Goal: Find specific page/section: Find specific page/section

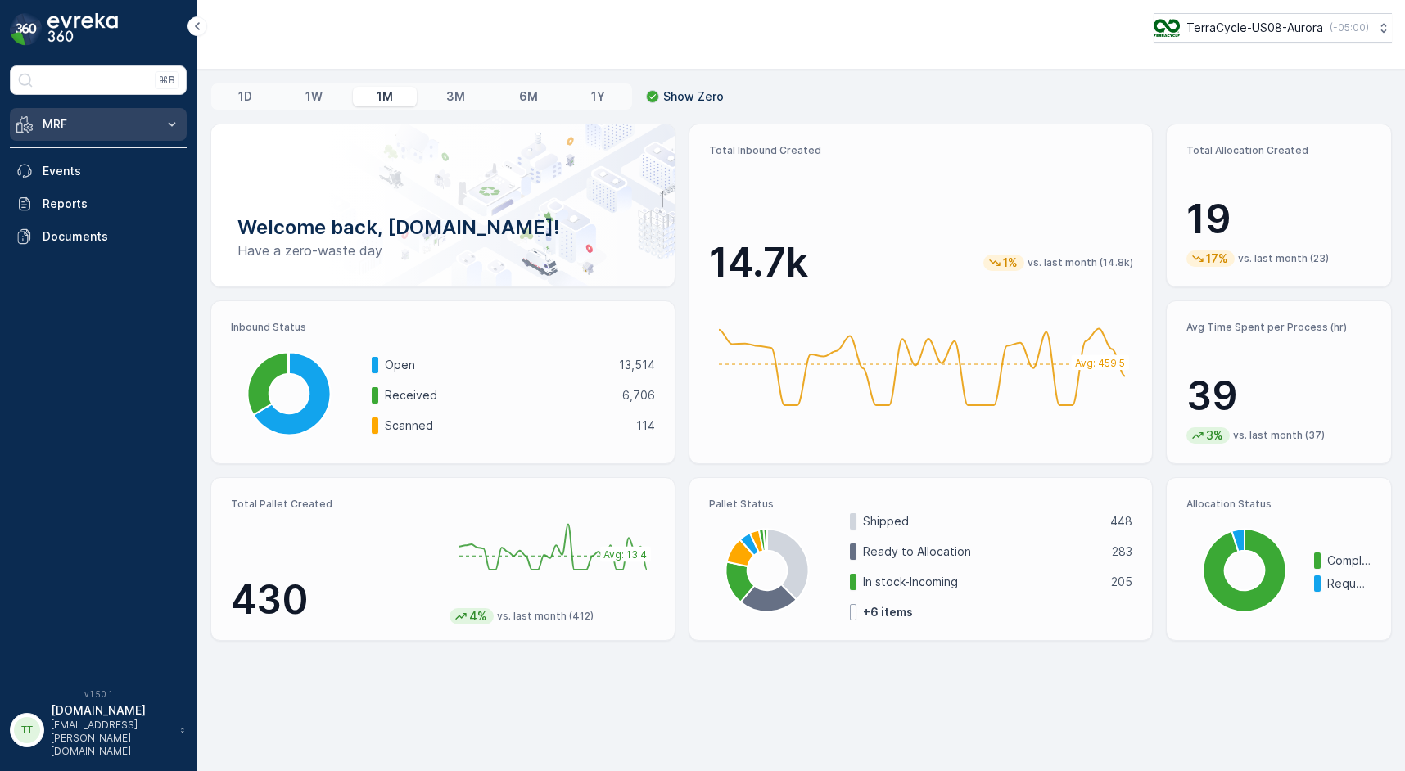
click at [161, 121] on button "MRF" at bounding box center [98, 124] width 177 height 33
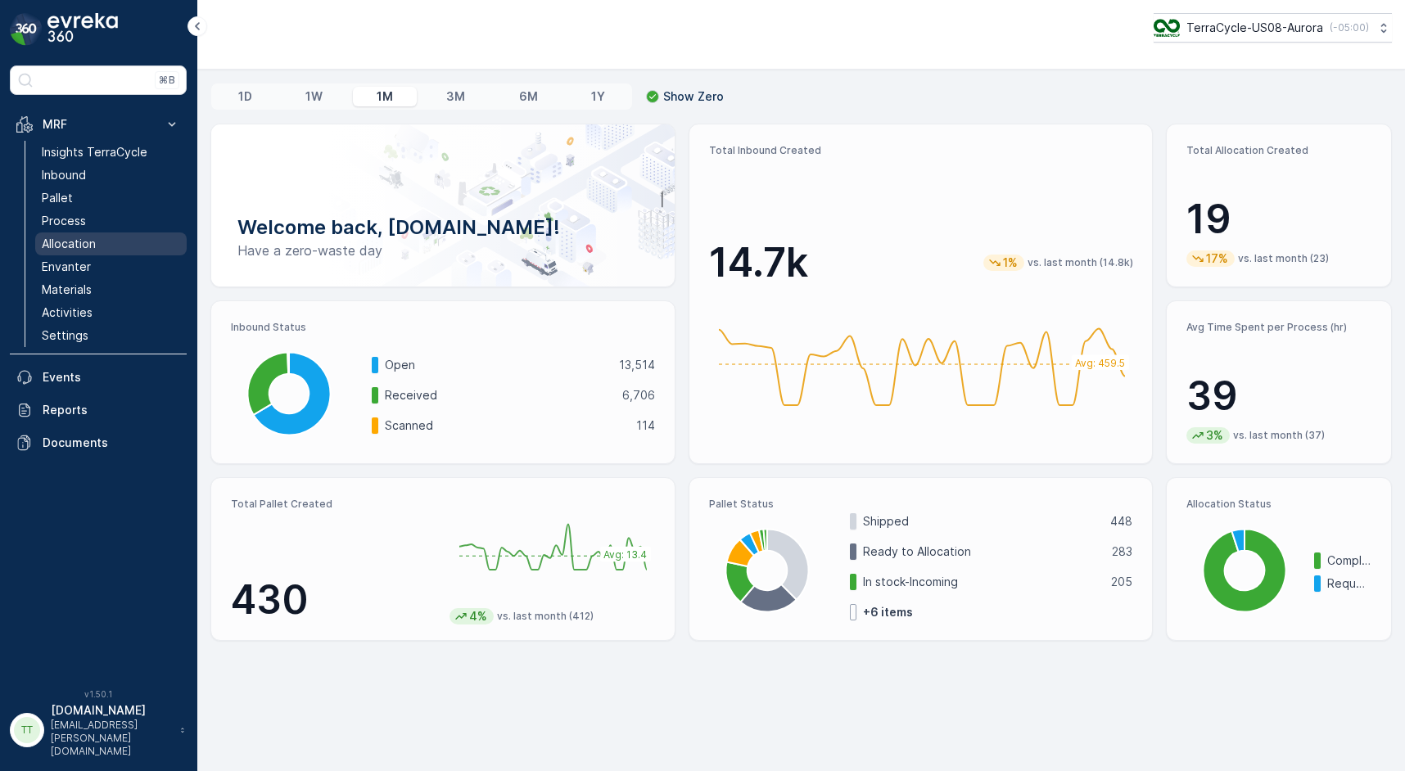
click at [79, 244] on p "Allocation" at bounding box center [69, 244] width 54 height 16
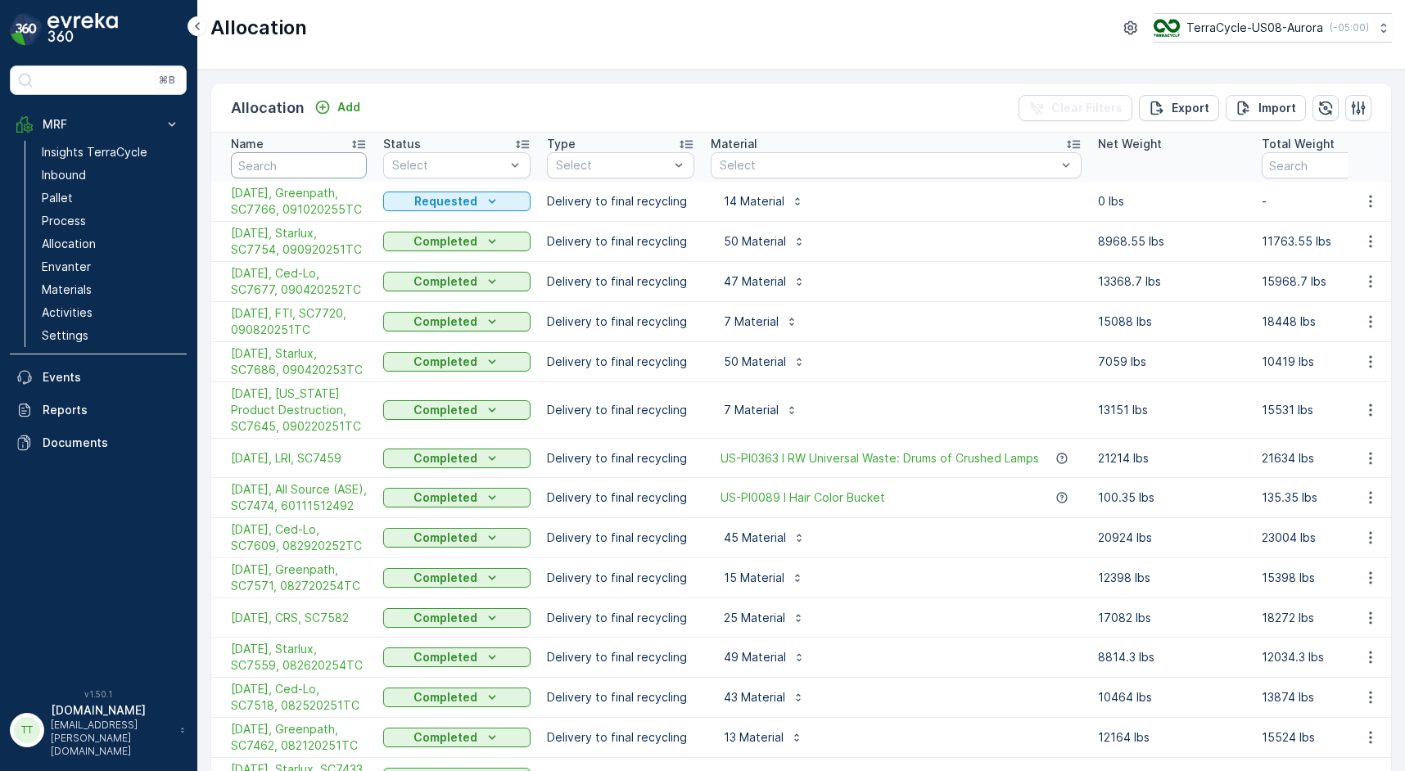
click at [279, 165] on input "text" at bounding box center [299, 165] width 136 height 26
type input "[PERSON_NAME] Solid"
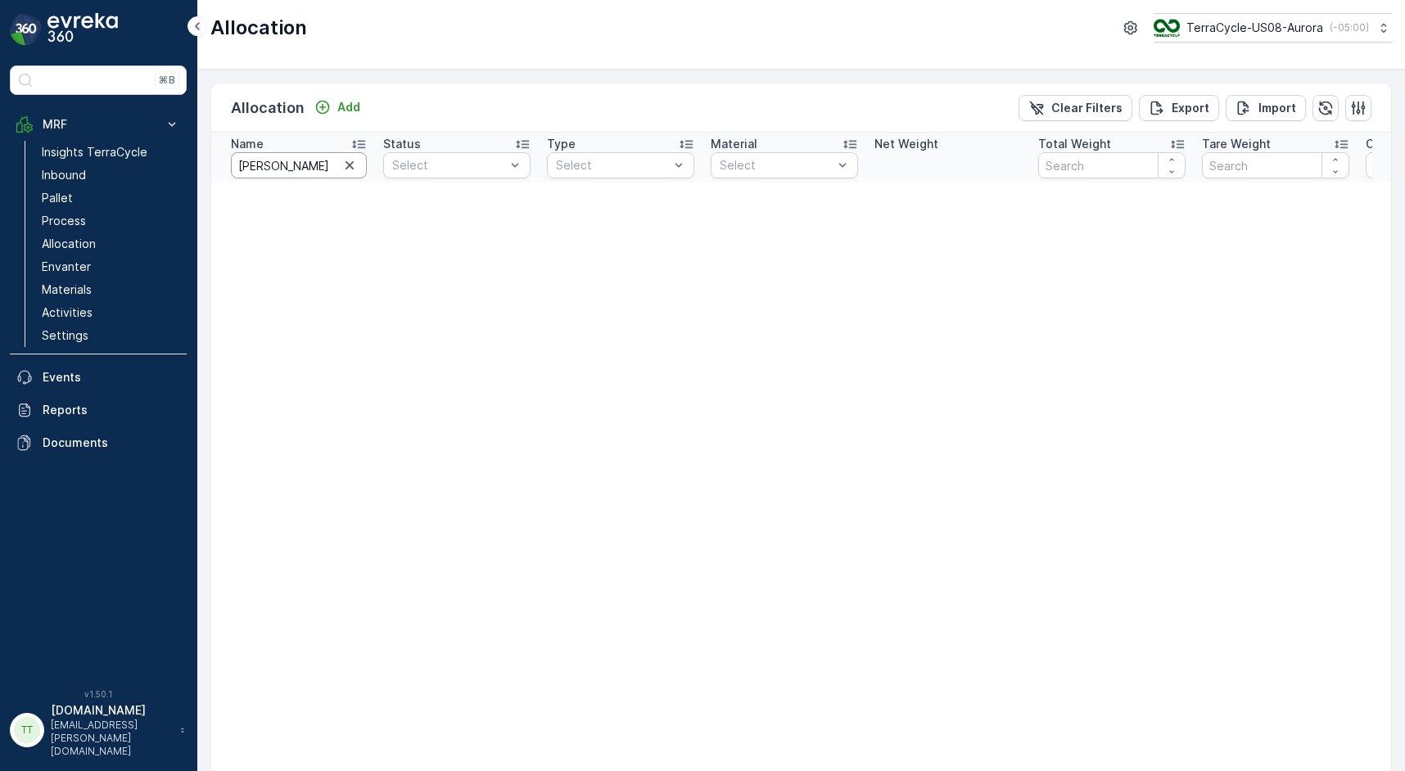
click at [296, 163] on input "[PERSON_NAME] Solid" at bounding box center [299, 165] width 136 height 26
type input "[PERSON_NAME]"
